Goal: Navigation & Orientation: Go to known website

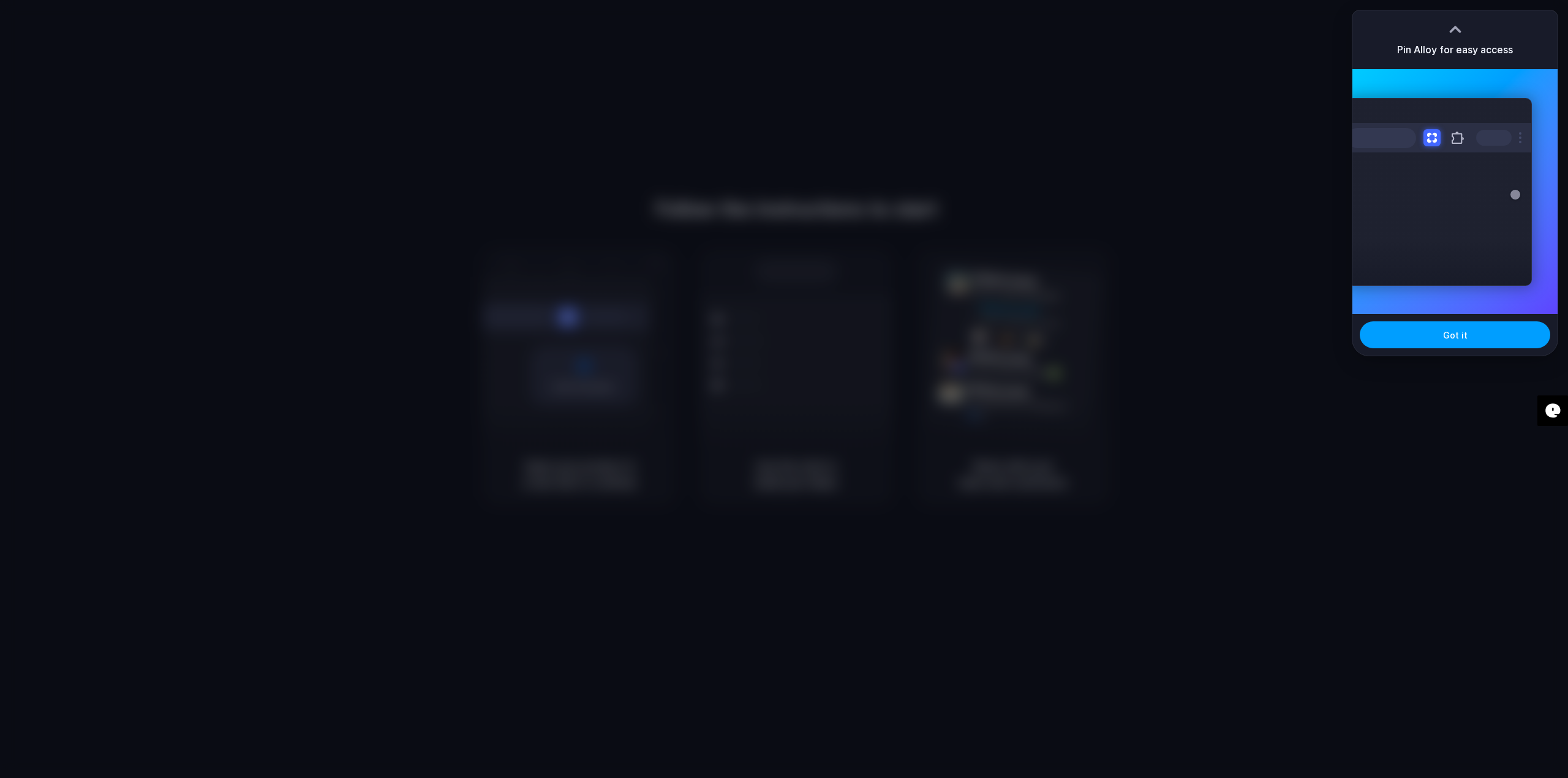
click at [1433, 345] on button "Got it" at bounding box center [1455, 335] width 190 height 27
